Goal: Information Seeking & Learning: Find specific fact

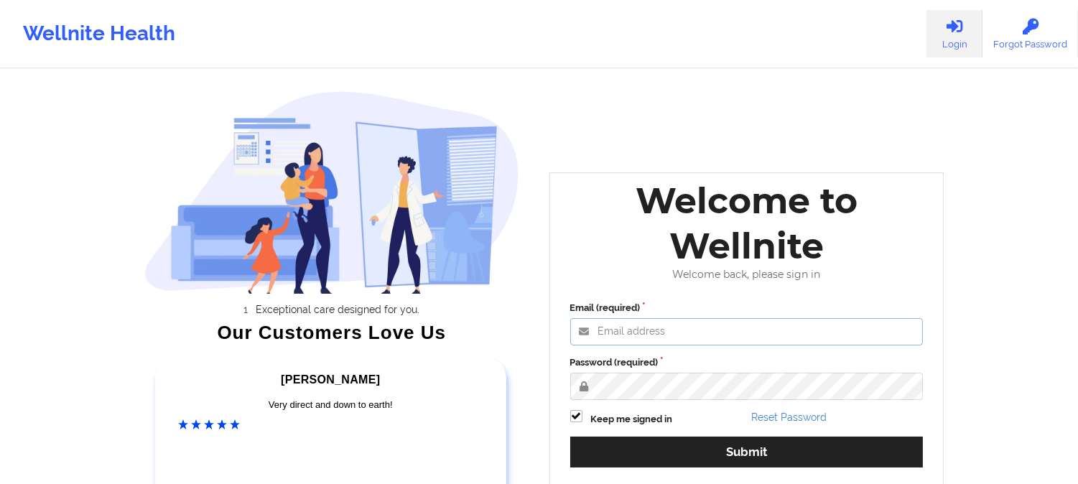
click at [639, 340] on input "Email (required)" at bounding box center [746, 331] width 353 height 27
type input "[EMAIL_ADDRESS][DOMAIN_NAME]"
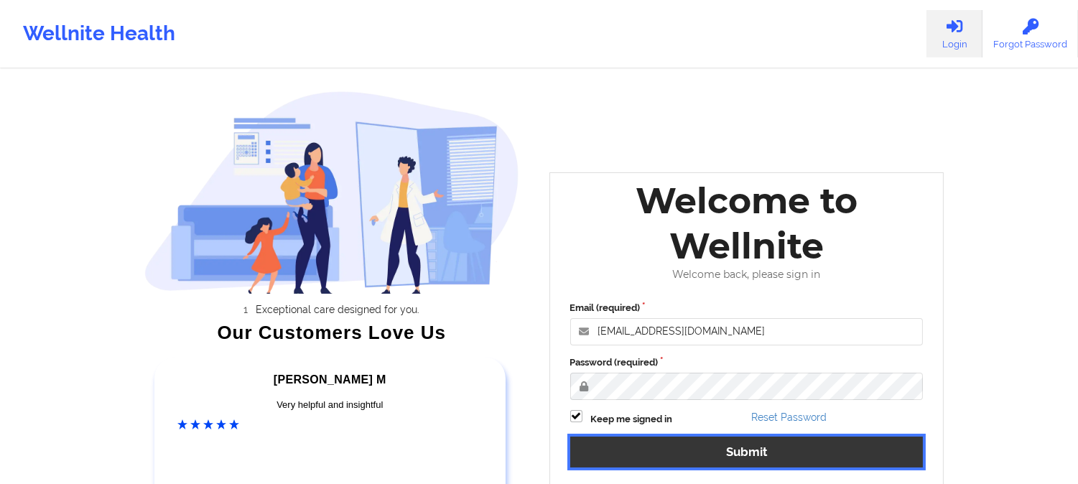
click at [709, 457] on button "Submit" at bounding box center [746, 452] width 353 height 31
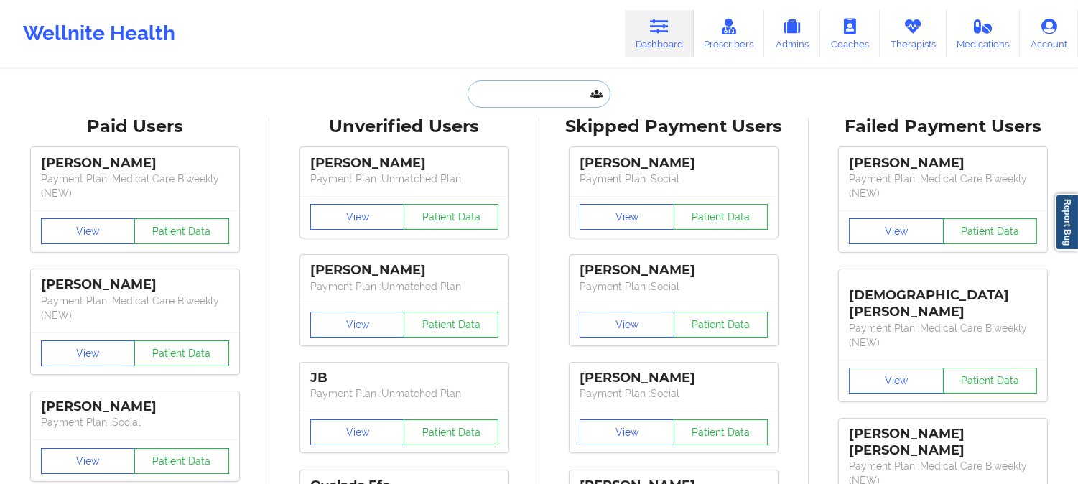
drag, startPoint x: 519, startPoint y: 92, endPoint x: 522, endPoint y: 79, distance: 13.2
click at [519, 88] on input "text" at bounding box center [538, 93] width 142 height 27
paste input "1. [PERSON_NAME]"
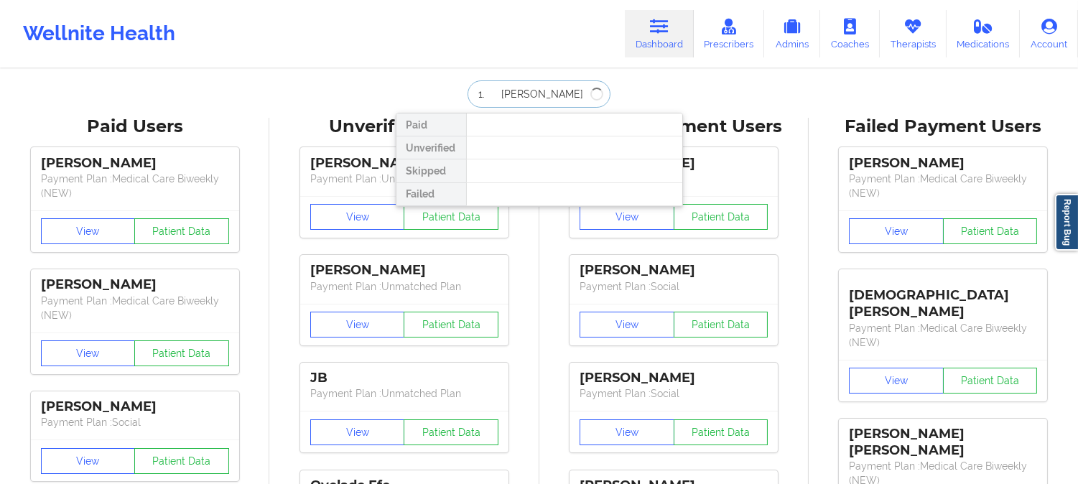
click at [495, 93] on input "1. [PERSON_NAME]" at bounding box center [538, 93] width 142 height 27
type input "[PERSON_NAME]"
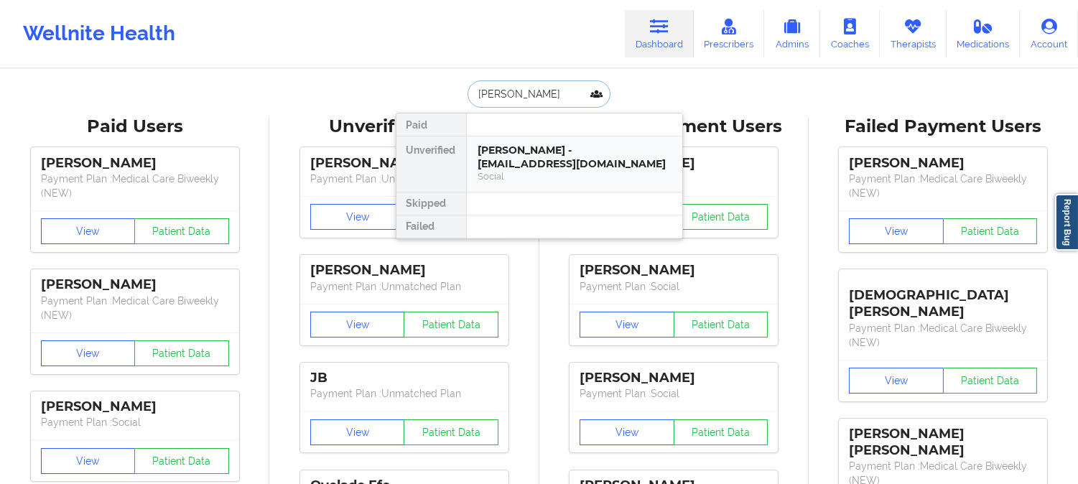
click at [576, 169] on div "[PERSON_NAME] - [EMAIL_ADDRESS][DOMAIN_NAME] Social" at bounding box center [574, 163] width 215 height 55
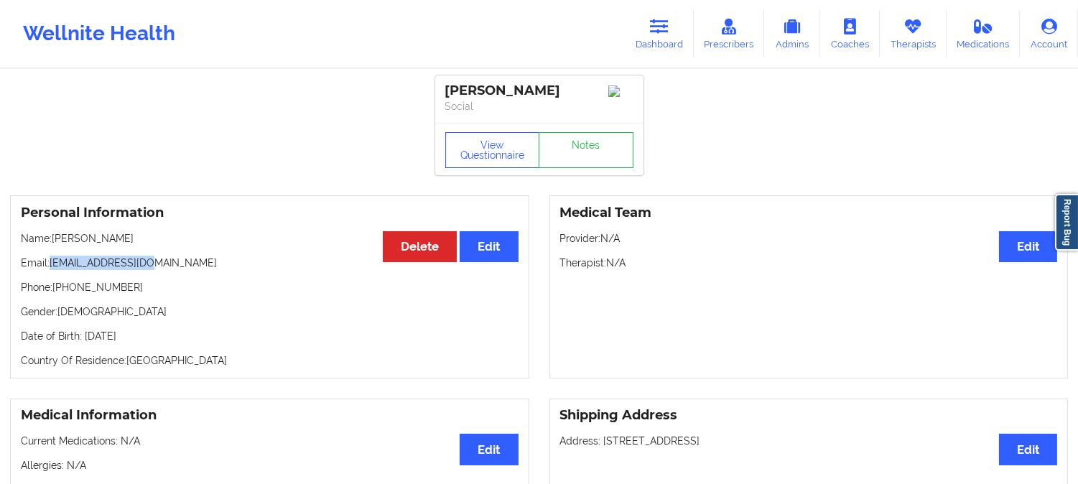
drag, startPoint x: 152, startPoint y: 266, endPoint x: 122, endPoint y: 262, distance: 30.4
click at [53, 269] on p "Email: [EMAIL_ADDRESS][DOMAIN_NAME]" at bounding box center [270, 263] width 498 height 14
click at [152, 268] on p "Email: [EMAIL_ADDRESS][DOMAIN_NAME]" at bounding box center [270, 263] width 498 height 14
drag, startPoint x: 152, startPoint y: 267, endPoint x: 51, endPoint y: 267, distance: 100.5
click at [51, 267] on p "Email: [EMAIL_ADDRESS][DOMAIN_NAME]" at bounding box center [270, 263] width 498 height 14
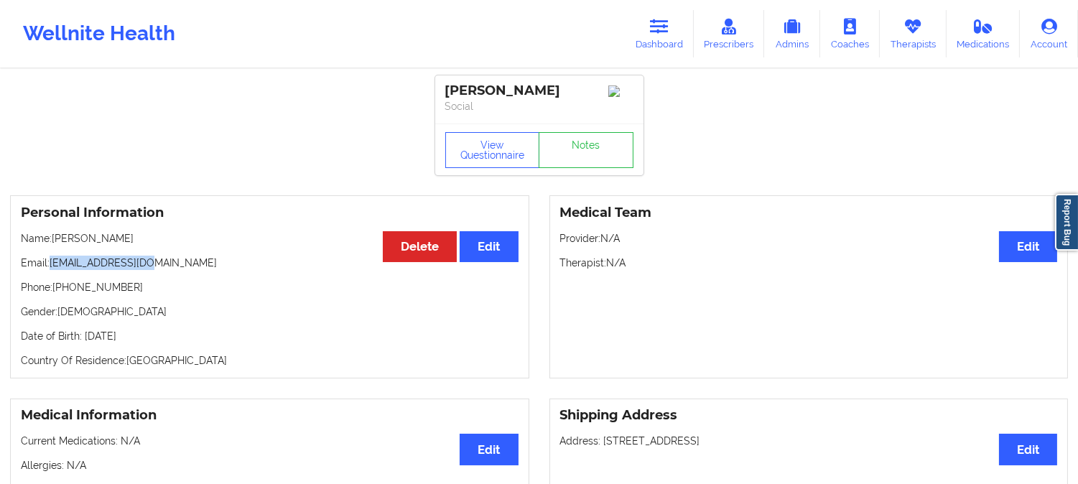
copy p "[EMAIL_ADDRESS][DOMAIN_NAME]"
drag, startPoint x: 534, startPoint y: 87, endPoint x: 440, endPoint y: 90, distance: 93.4
click at [440, 90] on div "[PERSON_NAME] Social" at bounding box center [539, 99] width 208 height 48
copy div "[PERSON_NAME]"
click at [668, 31] on icon at bounding box center [659, 27] width 19 height 16
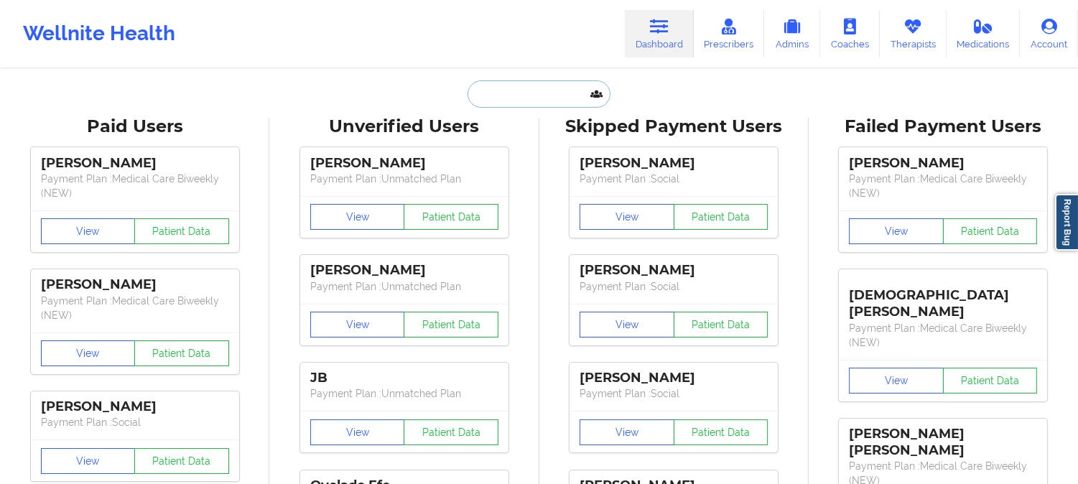
click at [521, 88] on input "text" at bounding box center [538, 93] width 142 height 27
paste input "2. [PERSON_NAME]"
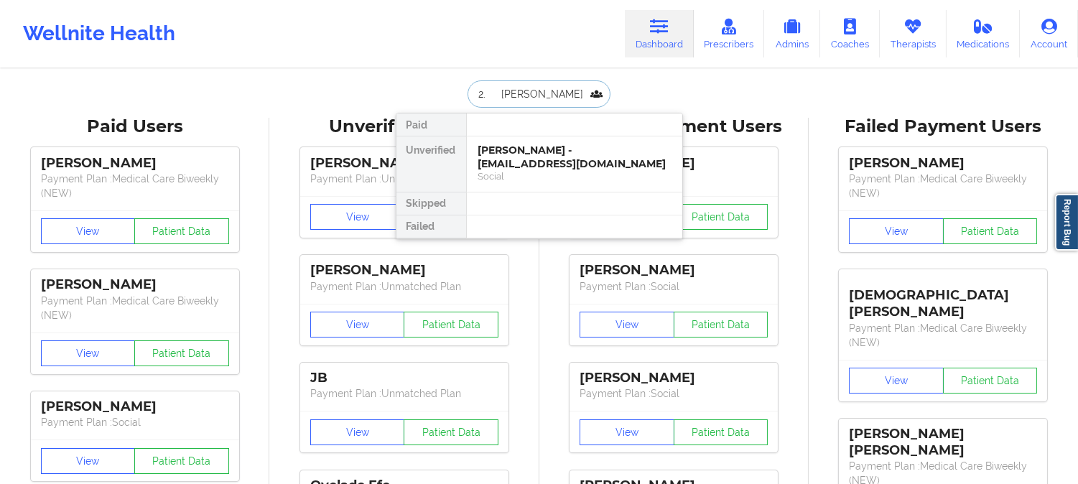
scroll to position [0, 17]
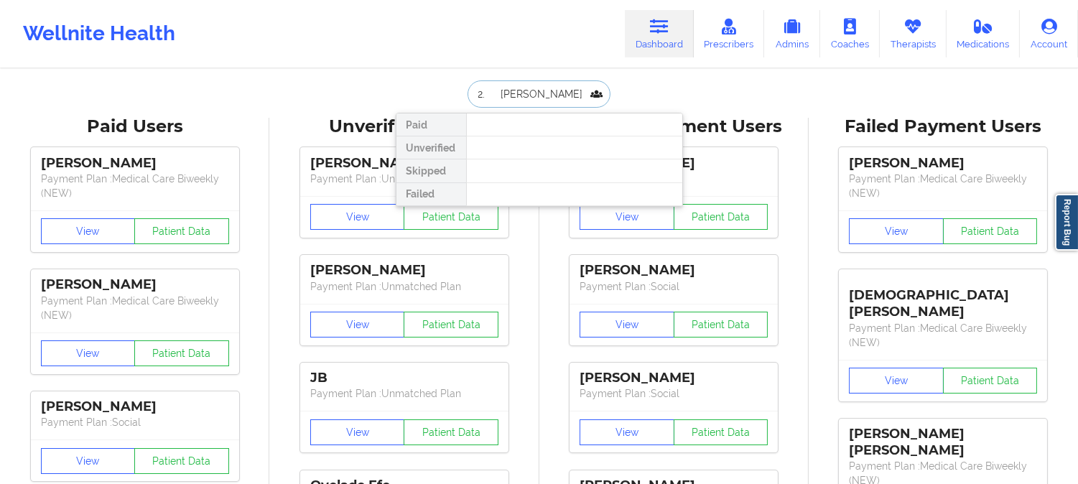
click at [478, 89] on input "2. [PERSON_NAME]" at bounding box center [538, 93] width 142 height 27
click at [586, 90] on input "[PERSON_NAME]" at bounding box center [538, 93] width 142 height 27
drag, startPoint x: 520, startPoint y: 88, endPoint x: 554, endPoint y: 105, distance: 37.9
click at [520, 88] on input "[PERSON_NAME]" at bounding box center [538, 93] width 142 height 27
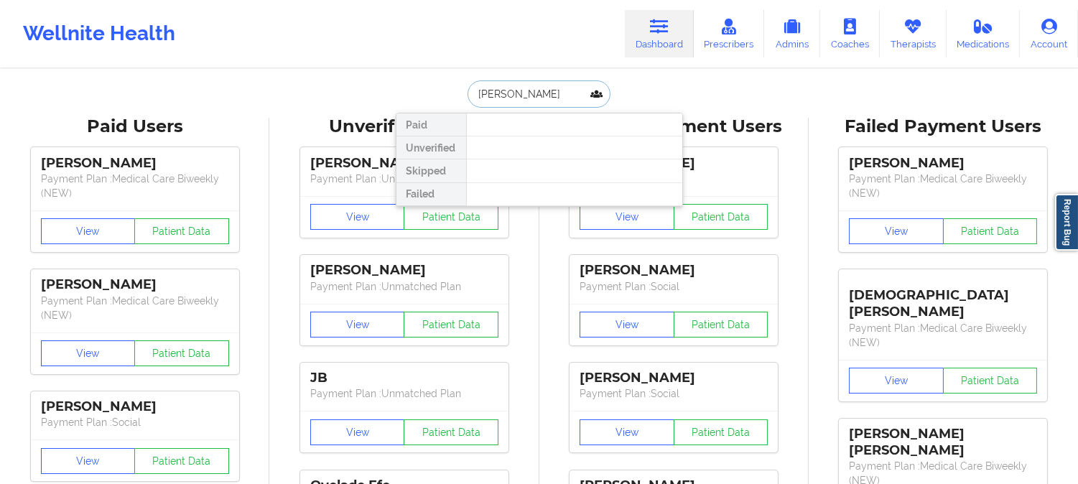
drag, startPoint x: 586, startPoint y: 91, endPoint x: 457, endPoint y: 91, distance: 128.5
click at [457, 91] on div "[PERSON_NAME] Paid Unverified Skipped Failed" at bounding box center [539, 93] width 287 height 27
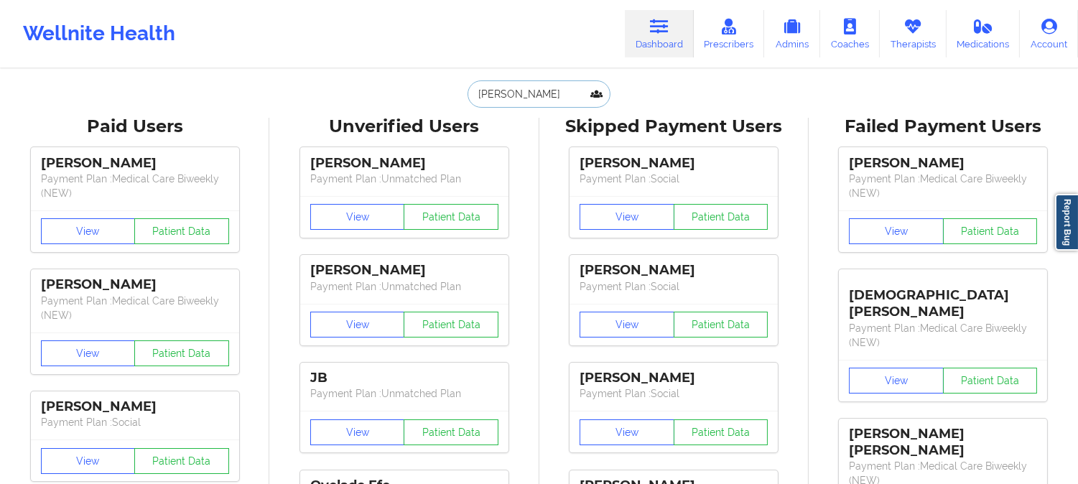
type input "[PERSON_NAME]"
paste input "[EMAIL_ADDRESS][DOMAIN_NAME]"
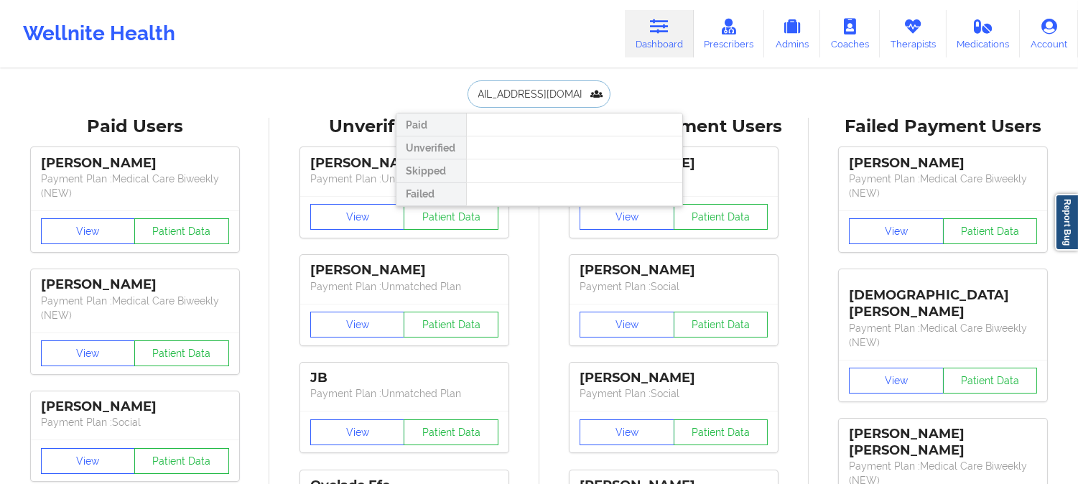
type input "[EMAIL_ADDRESS][DOMAIN_NAME]"
